Goal: Find specific page/section: Find specific page/section

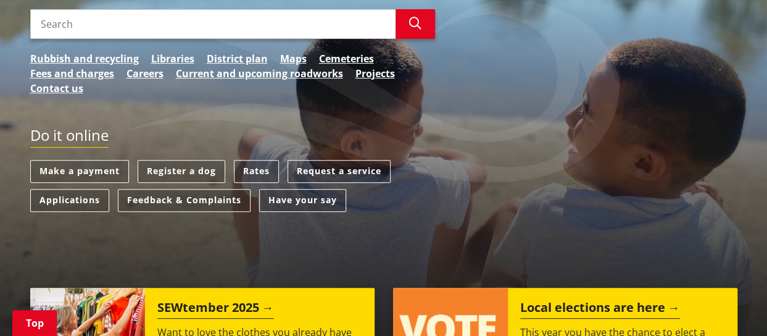
scroll to position [219, 0]
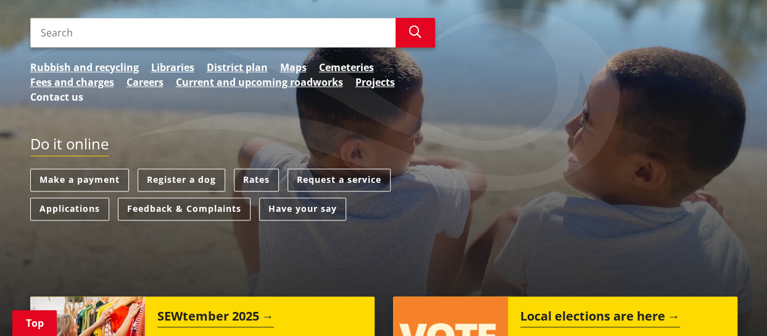
click at [59, 96] on link "Contact us" at bounding box center [56, 97] width 53 height 15
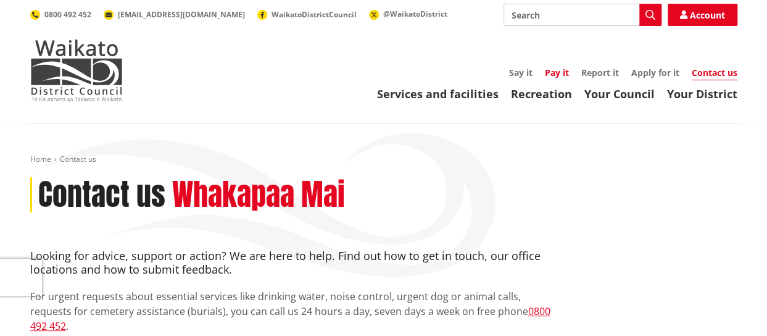
click at [551, 75] on link "Pay it" at bounding box center [557, 73] width 24 height 12
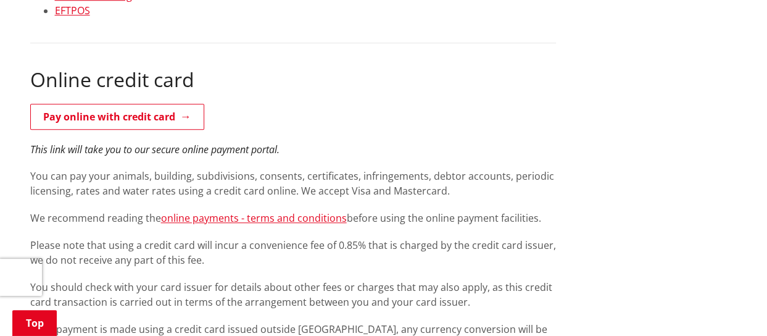
scroll to position [494, 0]
